Goal: Task Accomplishment & Management: Use online tool/utility

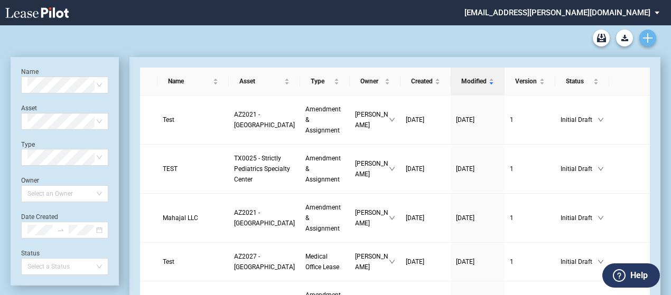
click at [650, 39] on icon "Create new document" at bounding box center [648, 38] width 10 height 10
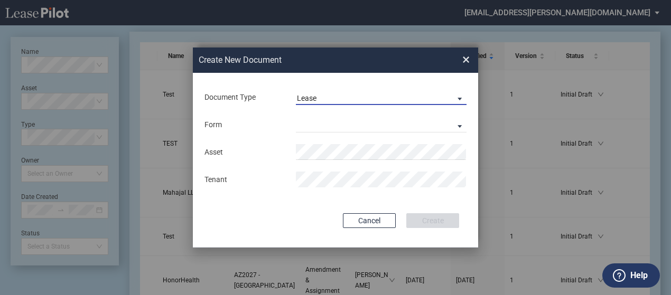
click at [371, 91] on md-select-value "Lease" at bounding box center [381, 97] width 171 height 16
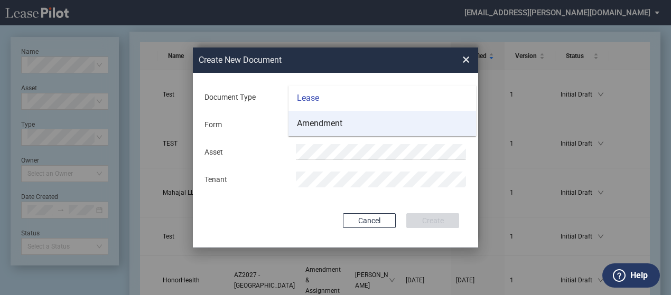
click at [363, 127] on md-option "Amendment" at bounding box center [382, 123] width 188 height 25
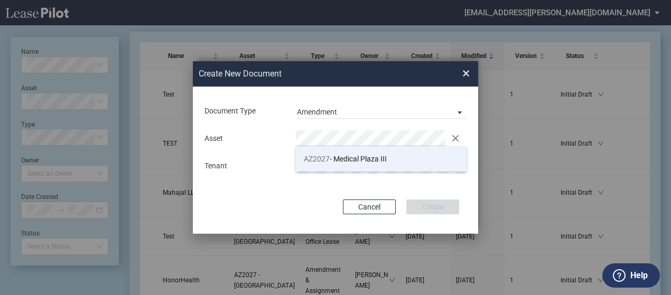
click at [354, 160] on span "AZ2027 - Medical Plaza III" at bounding box center [345, 159] width 83 height 8
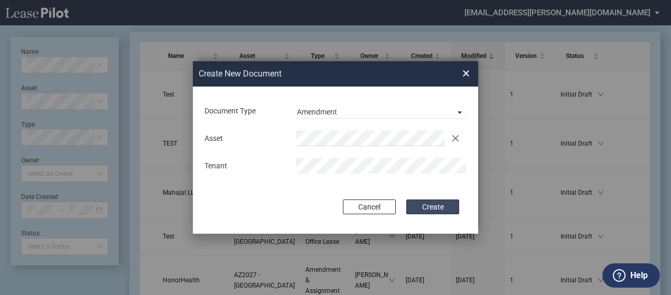
click at [423, 206] on button "Create" at bounding box center [432, 207] width 53 height 15
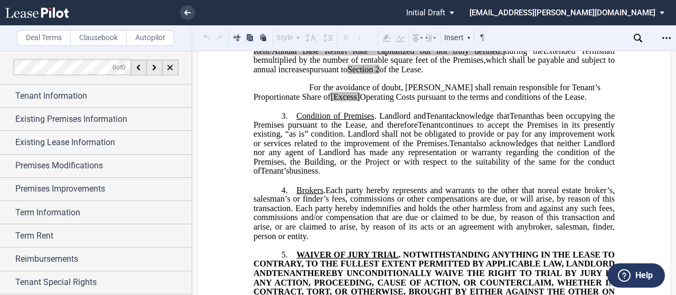
scroll to position [402, 0]
